Goal: Task Accomplishment & Management: Use online tool/utility

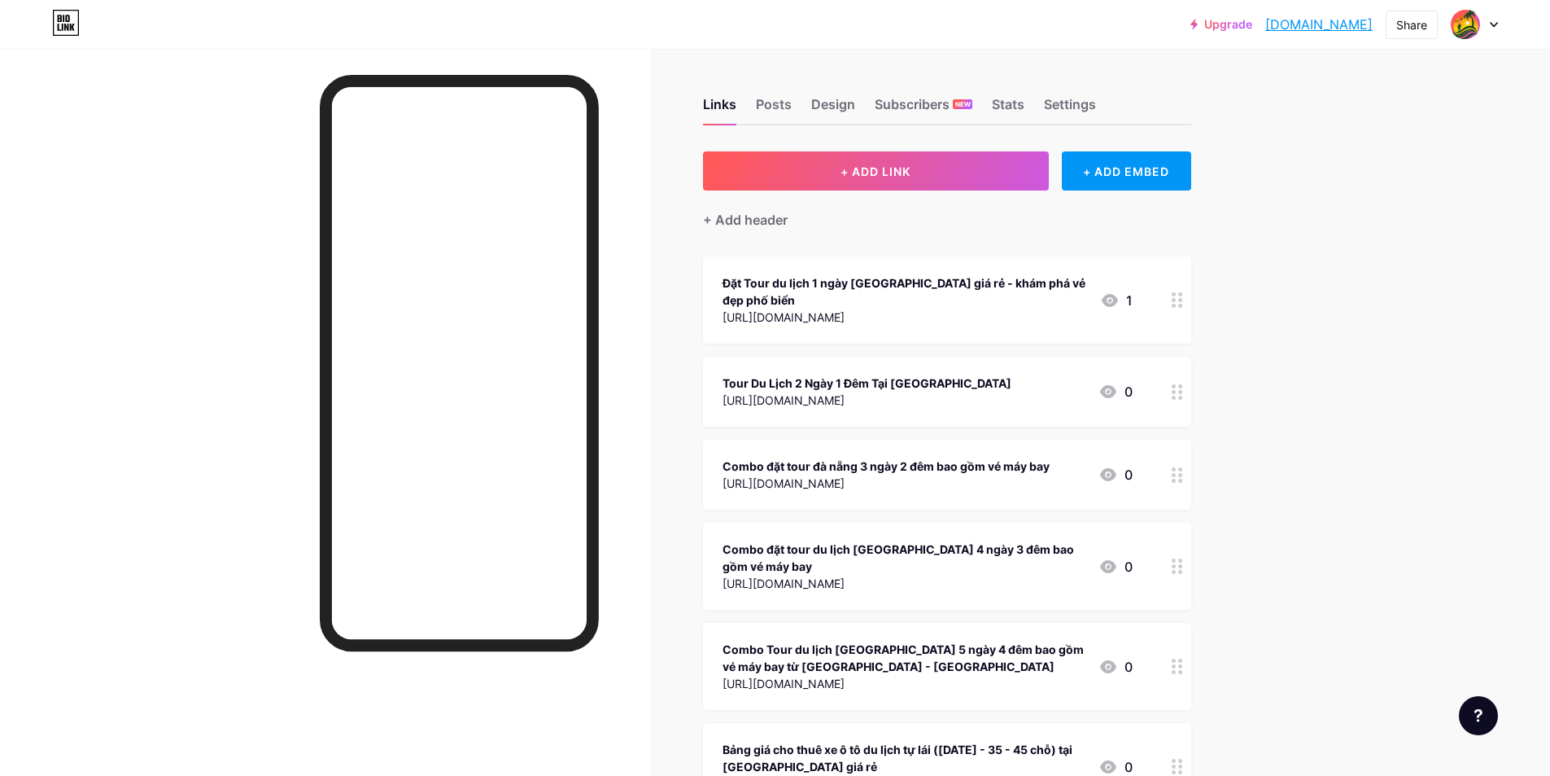
click at [883, 170] on span "+ ADD LINK" at bounding box center [876, 171] width 70 height 14
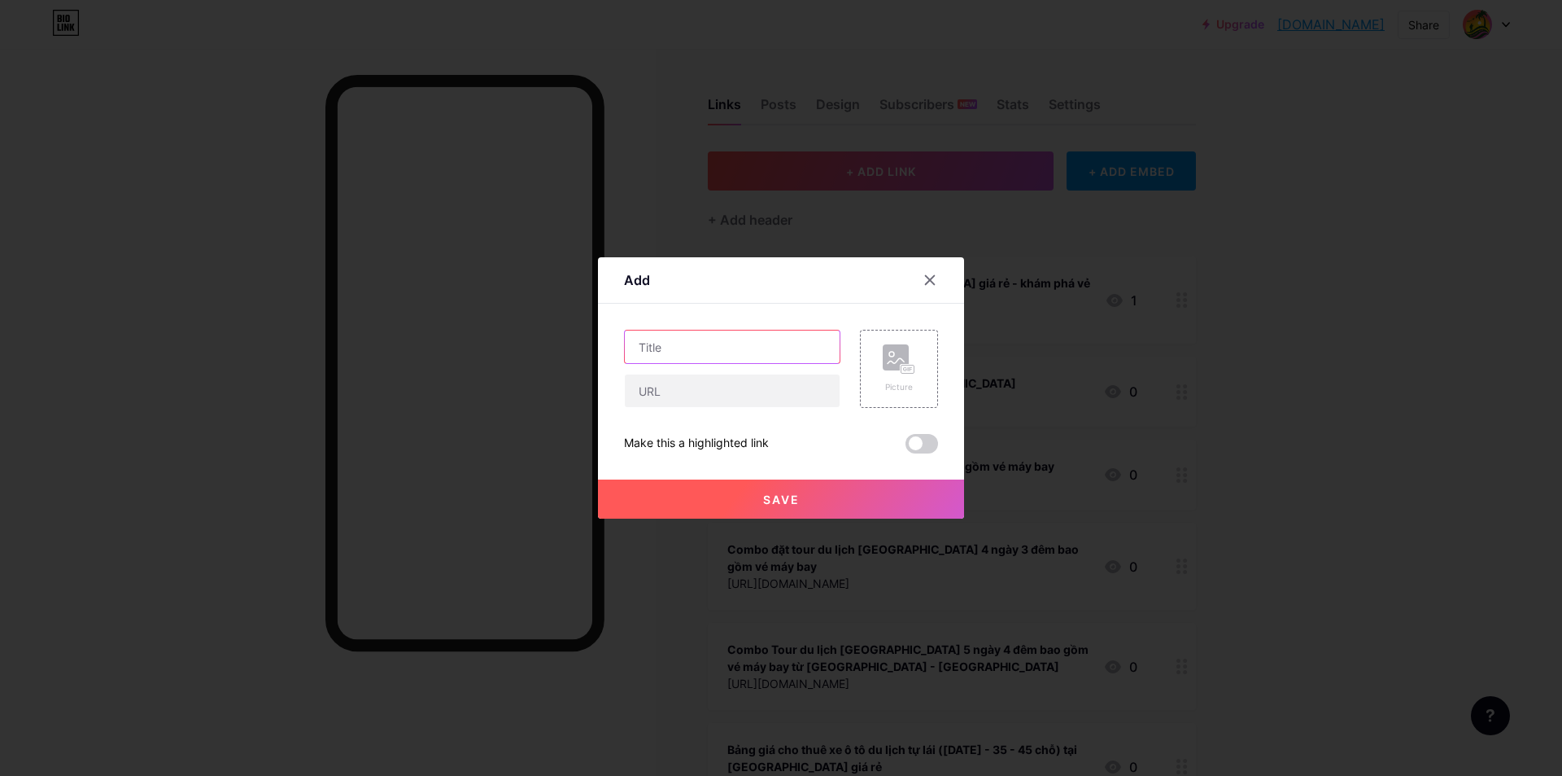
click at [729, 347] on input "text" at bounding box center [732, 346] width 215 height 33
paste input "[URL][DOMAIN_NAME]"
type input "[URL][DOMAIN_NAME]"
click at [729, 391] on input "text" at bounding box center [732, 390] width 215 height 33
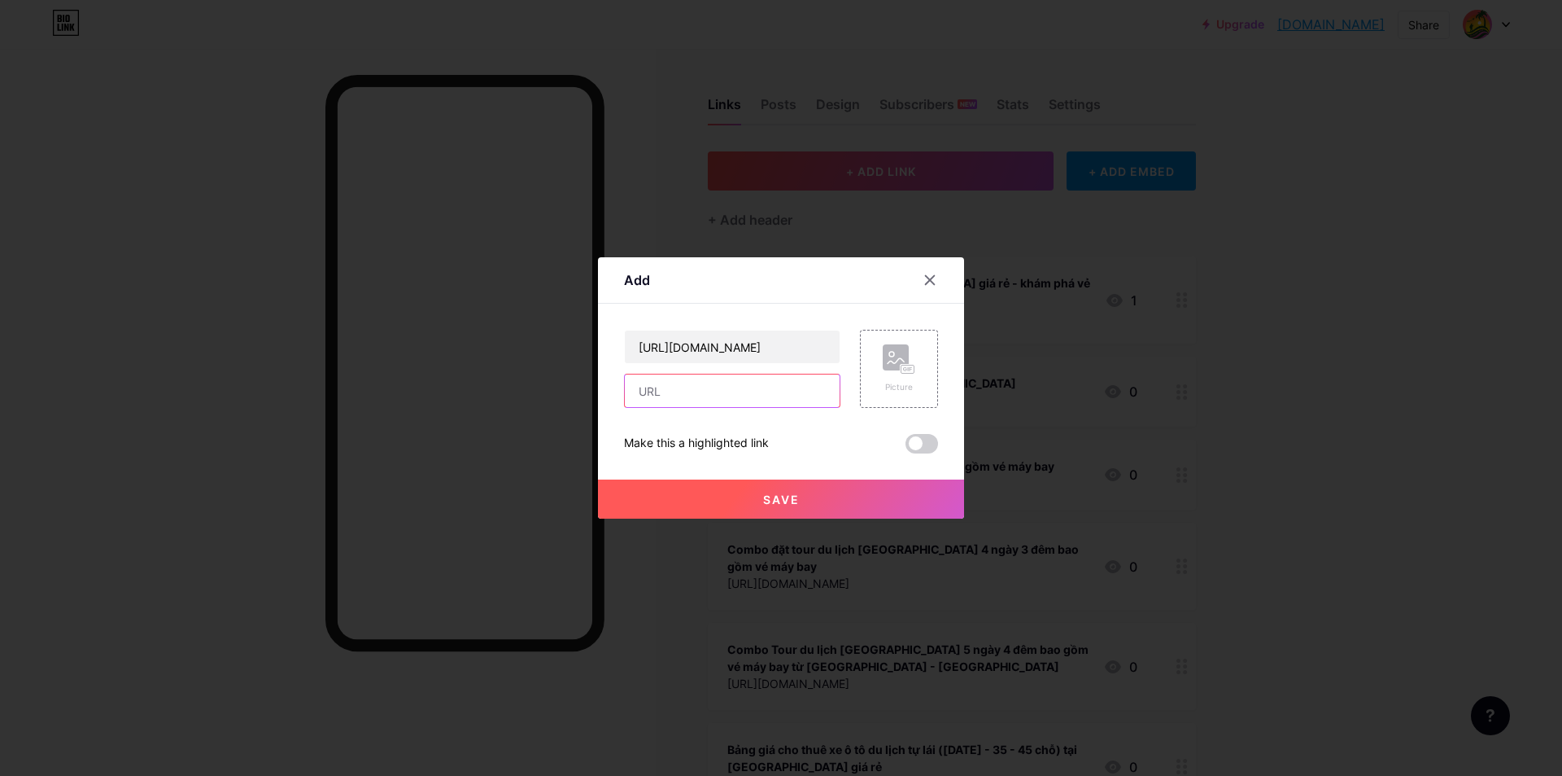
scroll to position [0, 0]
paste input "[URL][DOMAIN_NAME]"
type input "[URL][DOMAIN_NAME]"
click at [787, 499] on span "Save" at bounding box center [781, 499] width 37 height 14
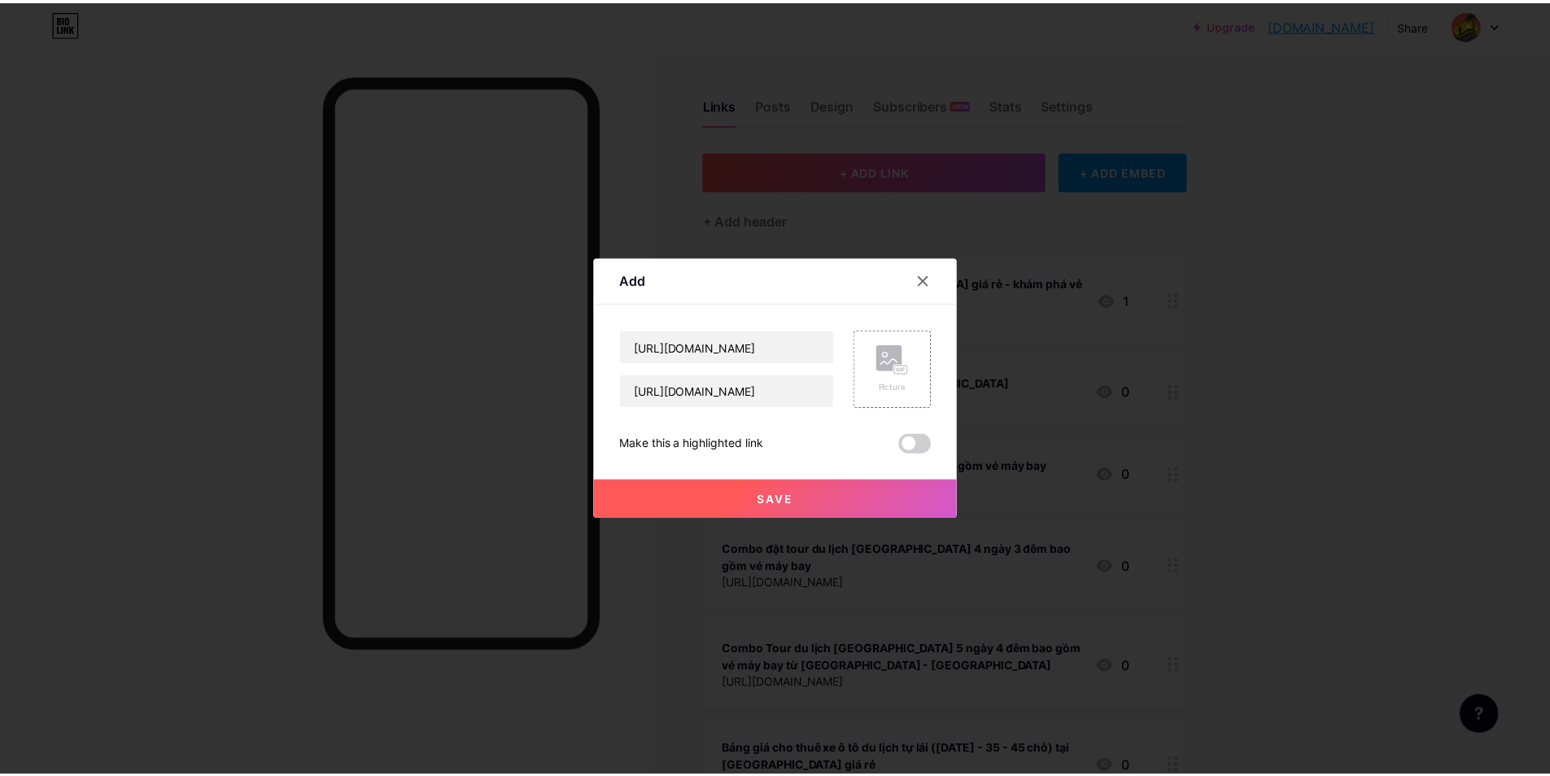
scroll to position [0, 0]
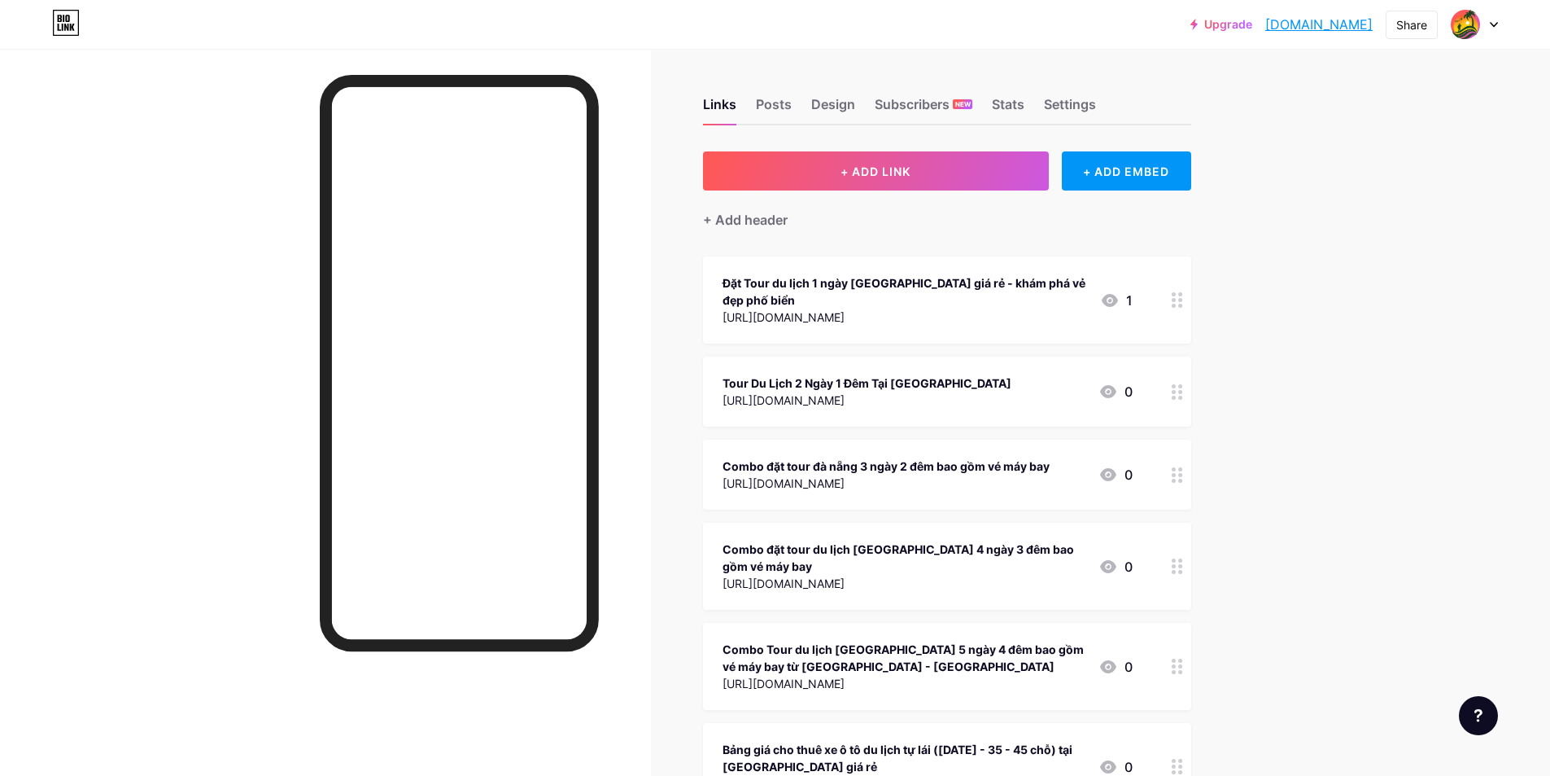
click at [1425, 22] on div "Share" at bounding box center [1411, 24] width 31 height 17
click at [1318, 82] on div "Copy link" at bounding box center [1316, 83] width 243 height 39
